Goal: Find specific page/section: Find specific page/section

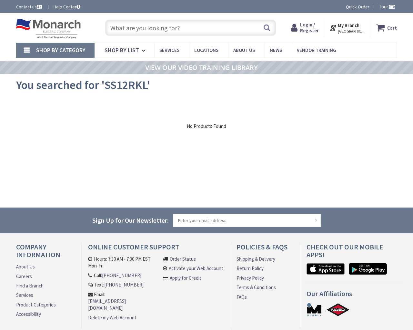
type input "Links Dr, Reston, [GEOGRAPHIC_DATA] 20190, [GEOGRAPHIC_DATA]"
